Goal: Find contact information: Obtain details needed to contact an individual or organization

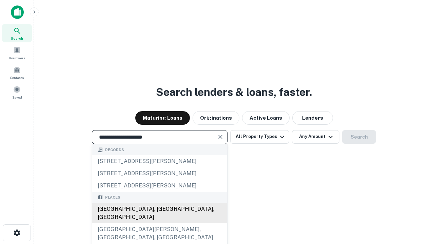
click at [159, 224] on div "Santa Monica, CA, USA" at bounding box center [159, 213] width 135 height 20
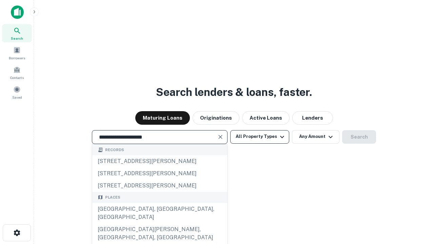
click at [260, 137] on button "All Property Types" at bounding box center [259, 137] width 59 height 14
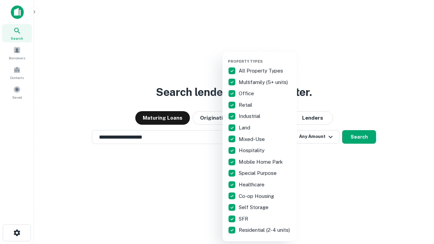
type input "**********"
click at [265, 57] on button "button" at bounding box center [265, 57] width 75 height 0
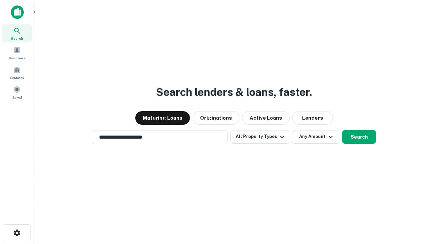
scroll to position [11, 0]
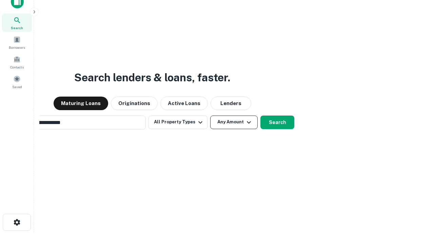
click at [210, 116] on button "Any Amount" at bounding box center [233, 123] width 47 height 14
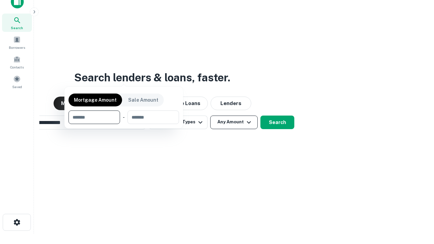
scroll to position [11, 0]
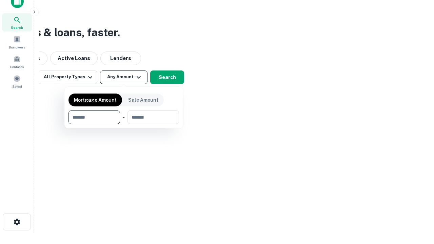
type input "*******"
click at [124, 124] on button "button" at bounding box center [124, 124] width 111 height 0
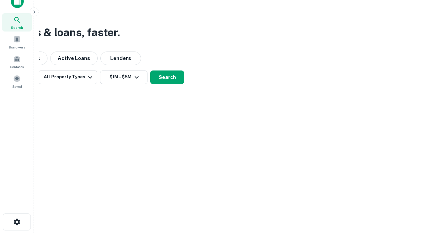
scroll to position [11, 0]
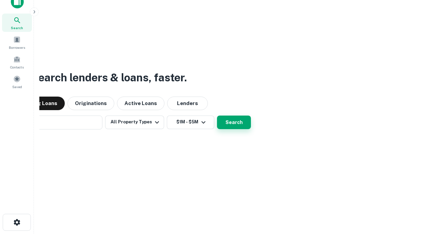
click at [217, 116] on button "Search" at bounding box center [234, 123] width 34 height 14
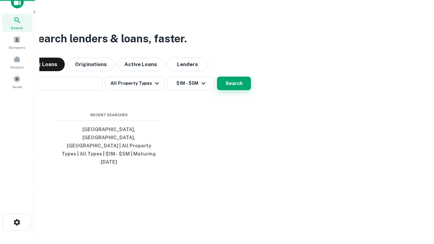
scroll to position [11, 0]
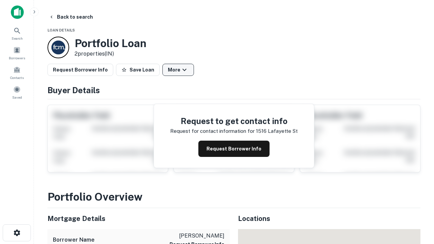
click at [178, 70] on button "More" at bounding box center [178, 70] width 32 height 12
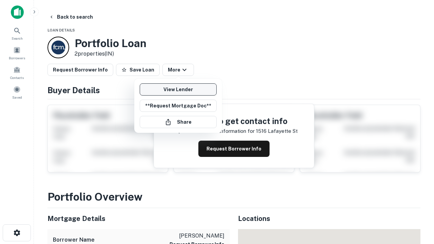
click at [178, 90] on link "View Lender" at bounding box center [178, 89] width 77 height 12
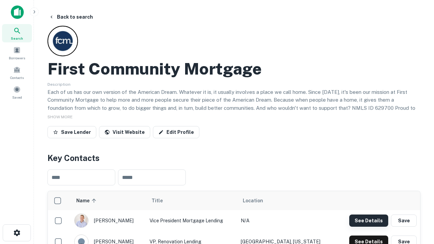
click at [369, 220] on button "See Details" at bounding box center [368, 221] width 39 height 12
